Goal: Navigation & Orientation: Go to known website

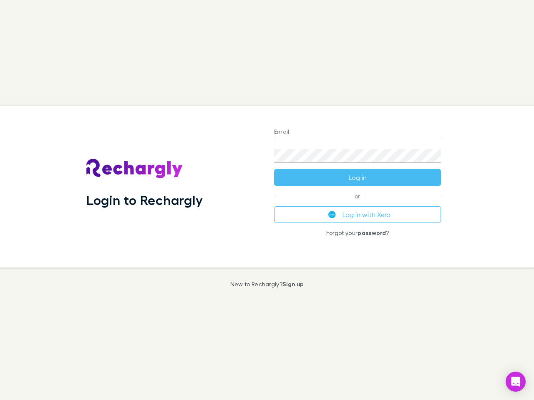
click at [267, 200] on div "Login to Rechargly" at bounding box center [174, 187] width 188 height 162
click at [357, 133] on input "Email" at bounding box center [357, 132] width 167 height 13
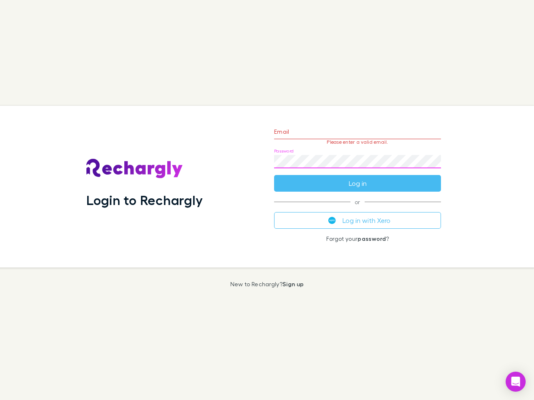
click at [357, 178] on form "Email Please enter a valid email. Password Log in" at bounding box center [357, 155] width 167 height 73
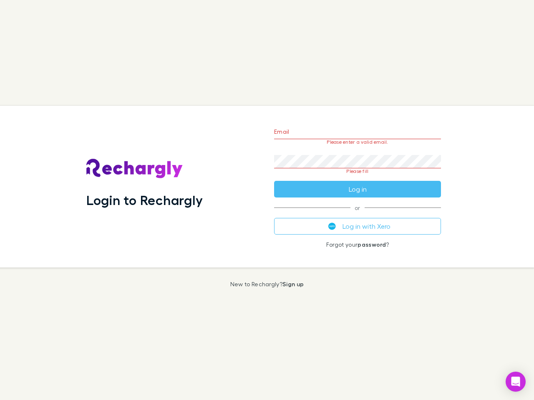
click at [357, 215] on div "Email Please enter a valid email. Password Please fill Log in or Log in with Xe…" at bounding box center [357, 187] width 180 height 162
click at [515, 382] on icon "Open Intercom Messenger" at bounding box center [515, 382] width 9 height 10
